Goal: Obtain resource: Obtain resource

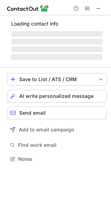
scroll to position [154, 111]
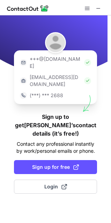
click at [103, 9] on div at bounding box center [93, 8] width 22 height 8
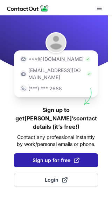
click at [77, 158] on span at bounding box center [77, 161] width 6 height 6
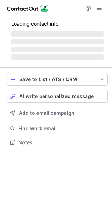
scroll to position [146, 112]
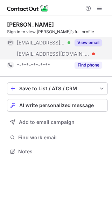
click at [85, 39] on div "View email" at bounding box center [86, 42] width 32 height 11
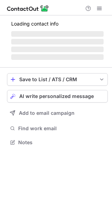
scroll to position [158, 112]
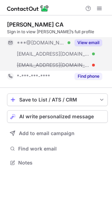
click at [93, 43] on button "View email" at bounding box center [89, 42] width 28 height 7
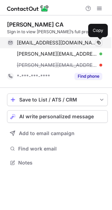
click at [98, 41] on span at bounding box center [99, 43] width 6 height 6
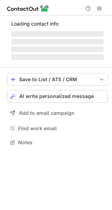
scroll to position [146, 112]
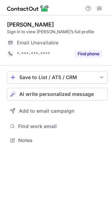
scroll to position [3, 4]
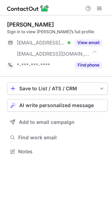
scroll to position [146, 112]
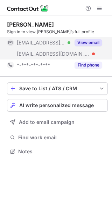
click at [73, 40] on div "View email" at bounding box center [86, 42] width 32 height 11
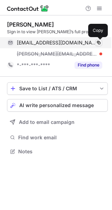
click at [98, 43] on span at bounding box center [99, 43] width 6 height 6
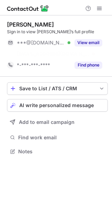
scroll to position [135, 112]
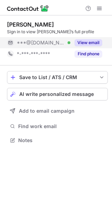
click at [92, 43] on button "View email" at bounding box center [89, 42] width 28 height 7
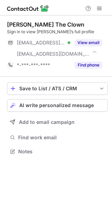
scroll to position [146, 112]
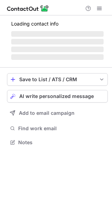
scroll to position [146, 112]
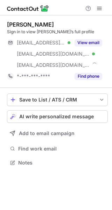
scroll to position [158, 112]
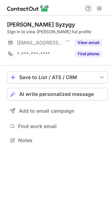
scroll to position [3, 4]
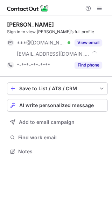
scroll to position [146, 112]
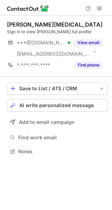
scroll to position [146, 112]
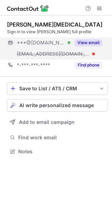
click at [82, 42] on button "View email" at bounding box center [89, 42] width 28 height 7
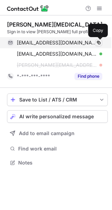
click at [97, 41] on span at bounding box center [99, 43] width 6 height 6
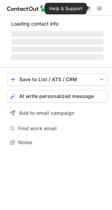
scroll to position [3, 4]
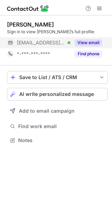
click at [89, 41] on button "View email" at bounding box center [89, 42] width 28 height 7
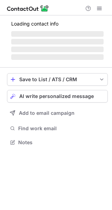
scroll to position [158, 112]
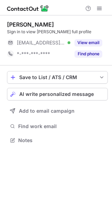
scroll to position [135, 112]
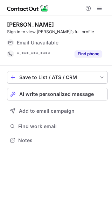
scroll to position [3, 4]
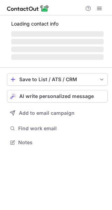
scroll to position [3, 4]
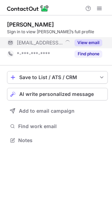
scroll to position [3, 4]
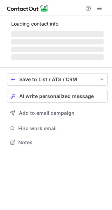
scroll to position [146, 112]
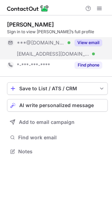
click at [89, 41] on button "View email" at bounding box center [89, 42] width 28 height 7
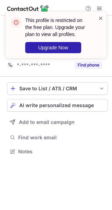
click at [101, 21] on span at bounding box center [101, 18] width 6 height 7
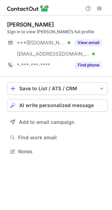
click at [99, 8] on div "This profile is restricted on the free plan. Upgrade your plan to view all prof…" at bounding box center [56, 38] width 112 height 66
click at [98, 8] on span at bounding box center [100, 9] width 6 height 6
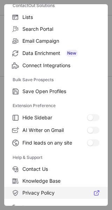
scroll to position [81, 0]
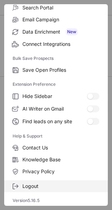
click at [24, 183] on span "Logout" at bounding box center [60, 186] width 77 height 6
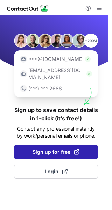
click at [48, 148] on span "Sign up for free" at bounding box center [56, 151] width 47 height 7
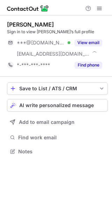
scroll to position [146, 112]
click at [101, 9] on span at bounding box center [100, 9] width 6 height 6
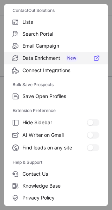
scroll to position [81, 0]
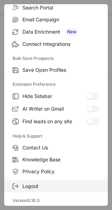
click at [36, 189] on span "Logout" at bounding box center [60, 186] width 77 height 6
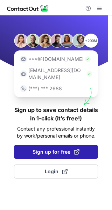
click at [50, 148] on span "Sign up for free" at bounding box center [56, 151] width 47 height 7
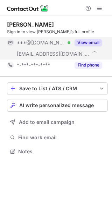
scroll to position [146, 112]
click at [78, 42] on button "View email" at bounding box center [89, 42] width 28 height 7
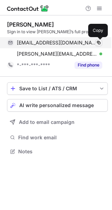
click at [99, 42] on span at bounding box center [99, 43] width 6 height 6
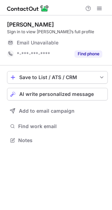
scroll to position [3, 4]
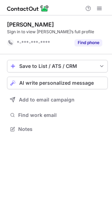
scroll to position [124, 112]
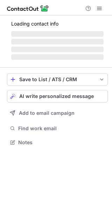
scroll to position [3, 4]
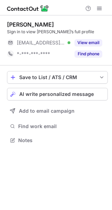
scroll to position [3, 4]
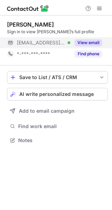
click at [88, 42] on button "View email" at bounding box center [89, 42] width 28 height 7
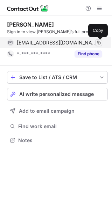
click at [100, 43] on span at bounding box center [99, 43] width 6 height 6
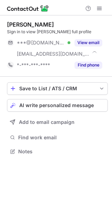
scroll to position [146, 112]
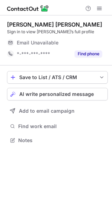
scroll to position [3, 4]
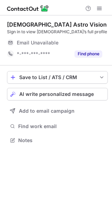
scroll to position [3, 4]
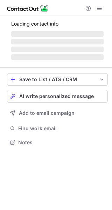
scroll to position [3, 4]
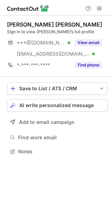
scroll to position [146, 112]
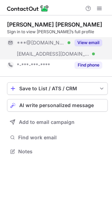
click at [83, 44] on button "View email" at bounding box center [89, 42] width 28 height 7
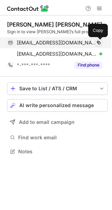
click at [97, 42] on span at bounding box center [99, 43] width 6 height 6
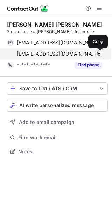
click at [99, 53] on span at bounding box center [99, 54] width 6 height 6
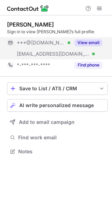
scroll to position [146, 112]
click at [84, 43] on button "View email" at bounding box center [89, 42] width 28 height 7
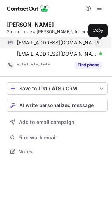
click at [97, 42] on span at bounding box center [99, 43] width 6 height 6
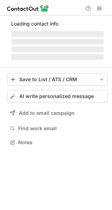
scroll to position [3, 4]
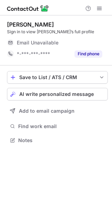
scroll to position [3, 4]
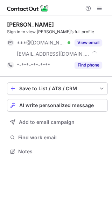
scroll to position [146, 112]
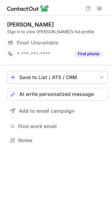
scroll to position [3, 4]
